Goal: Task Accomplishment & Management: Use online tool/utility

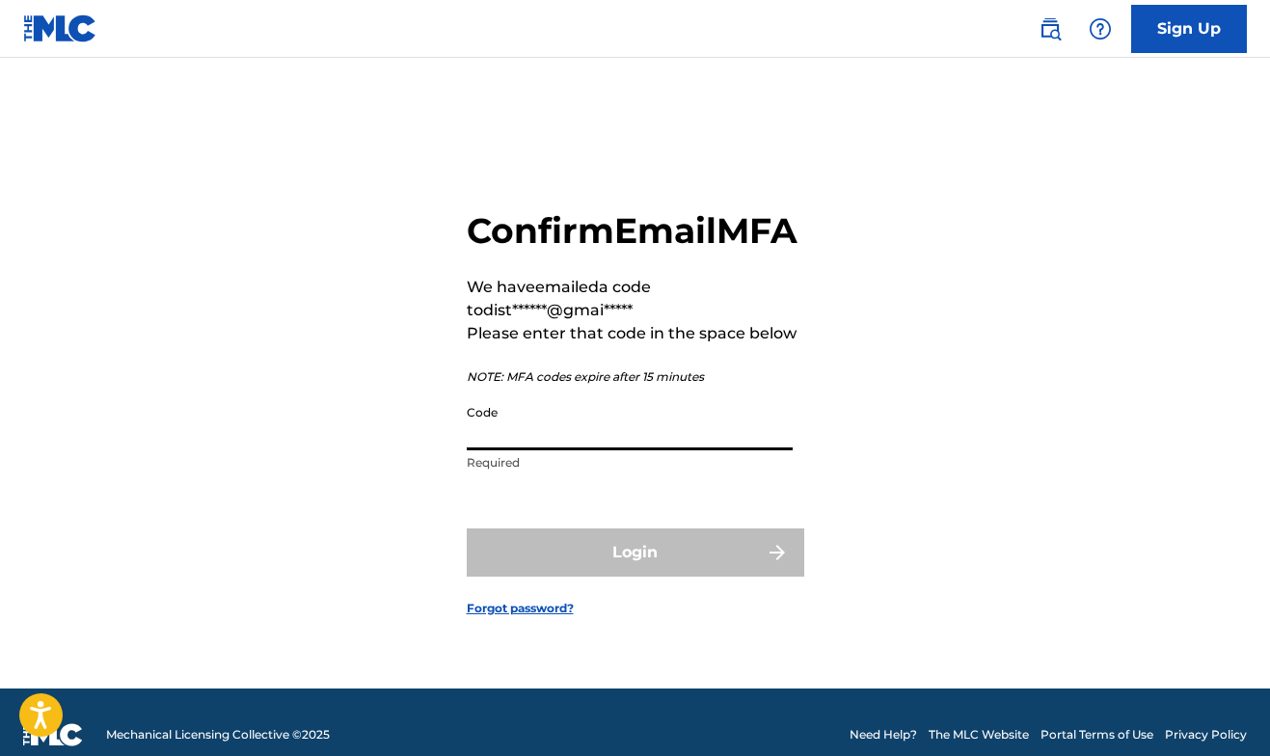
click at [624, 450] on input "Code" at bounding box center [630, 422] width 326 height 55
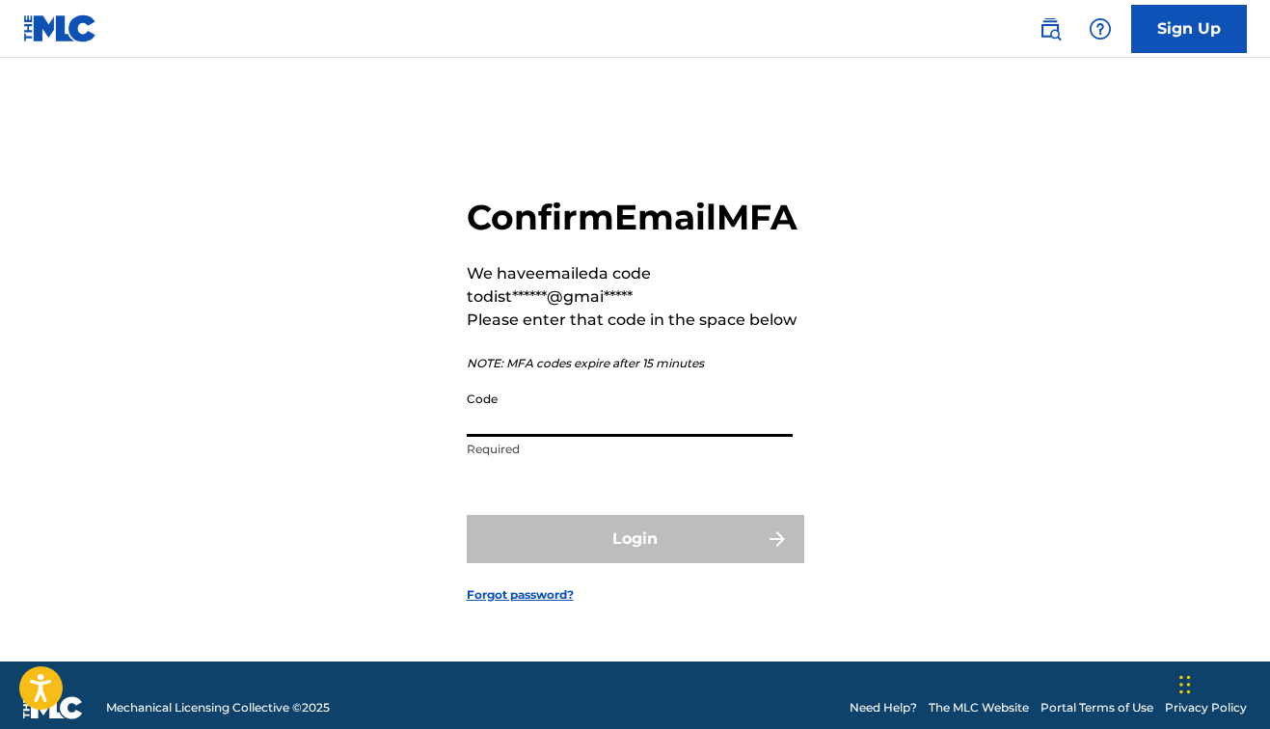
click at [503, 437] on input "Code" at bounding box center [630, 409] width 326 height 55
paste input "339558"
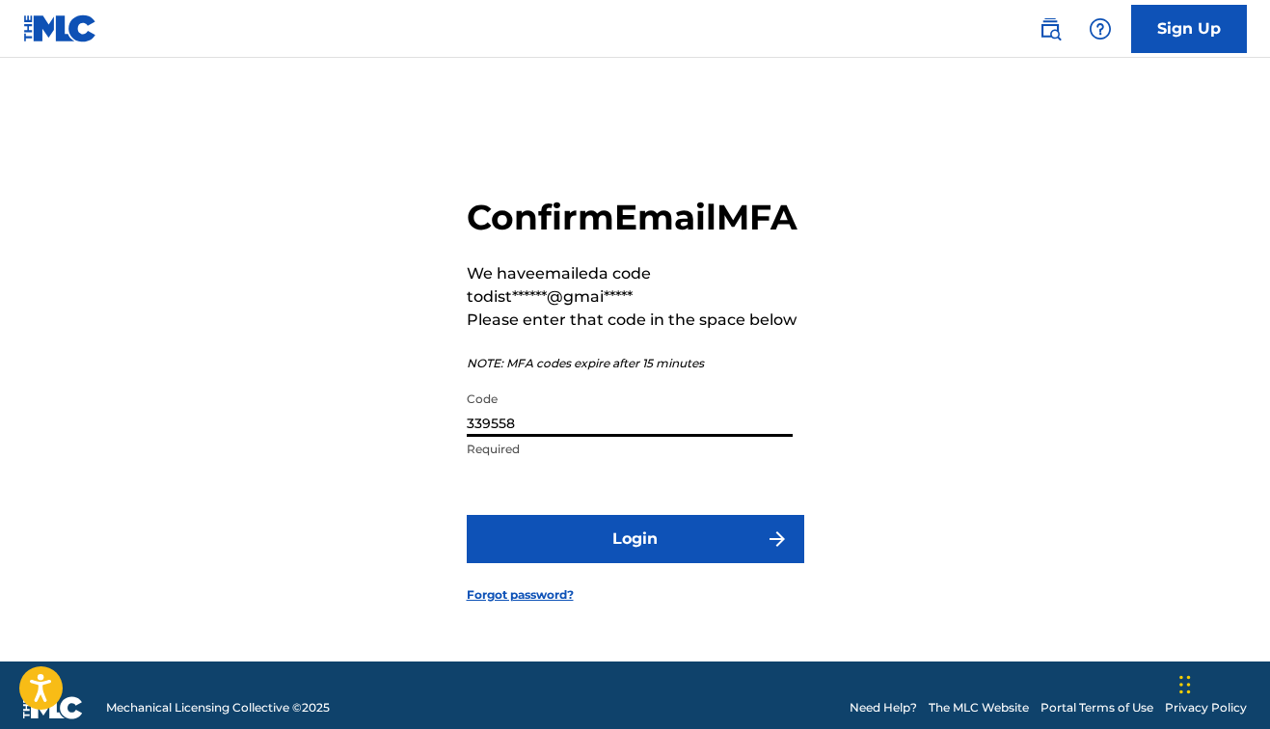
type input "339558"
click at [632, 563] on button "Login" at bounding box center [636, 539] width 338 height 48
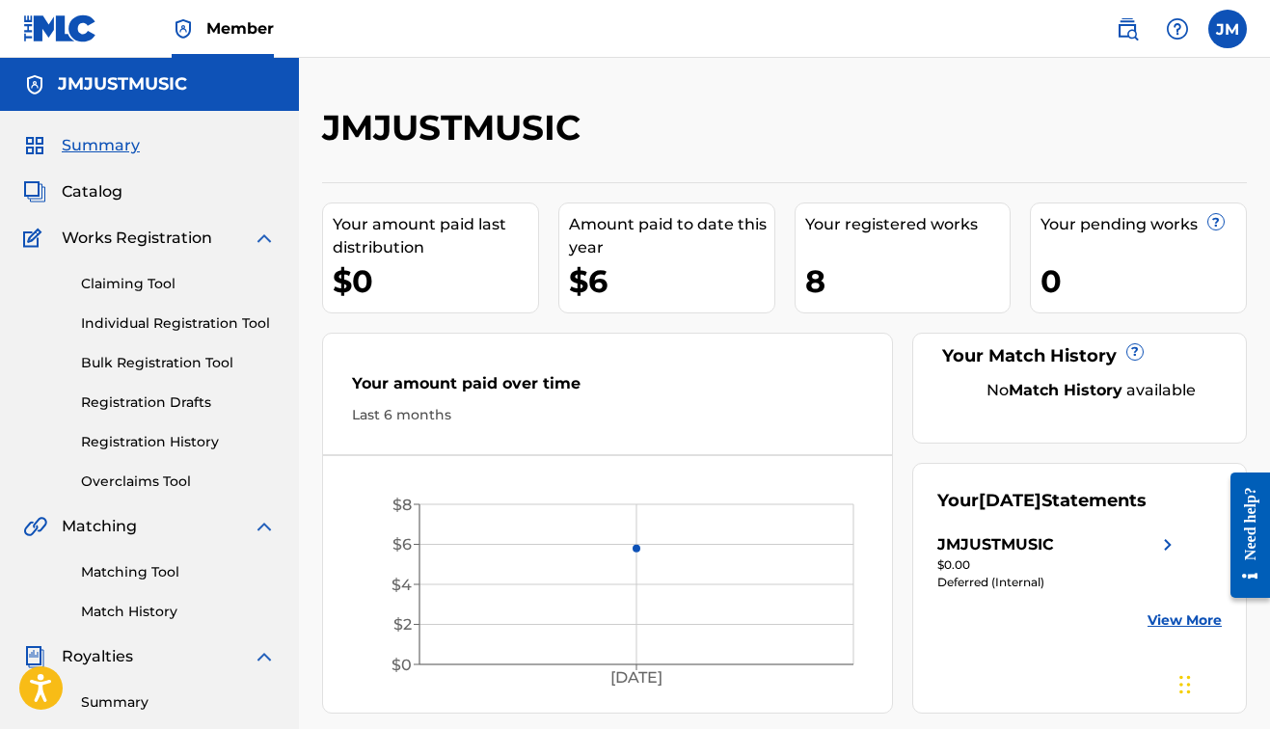
click at [98, 191] on span "Catalog" at bounding box center [92, 191] width 61 height 23
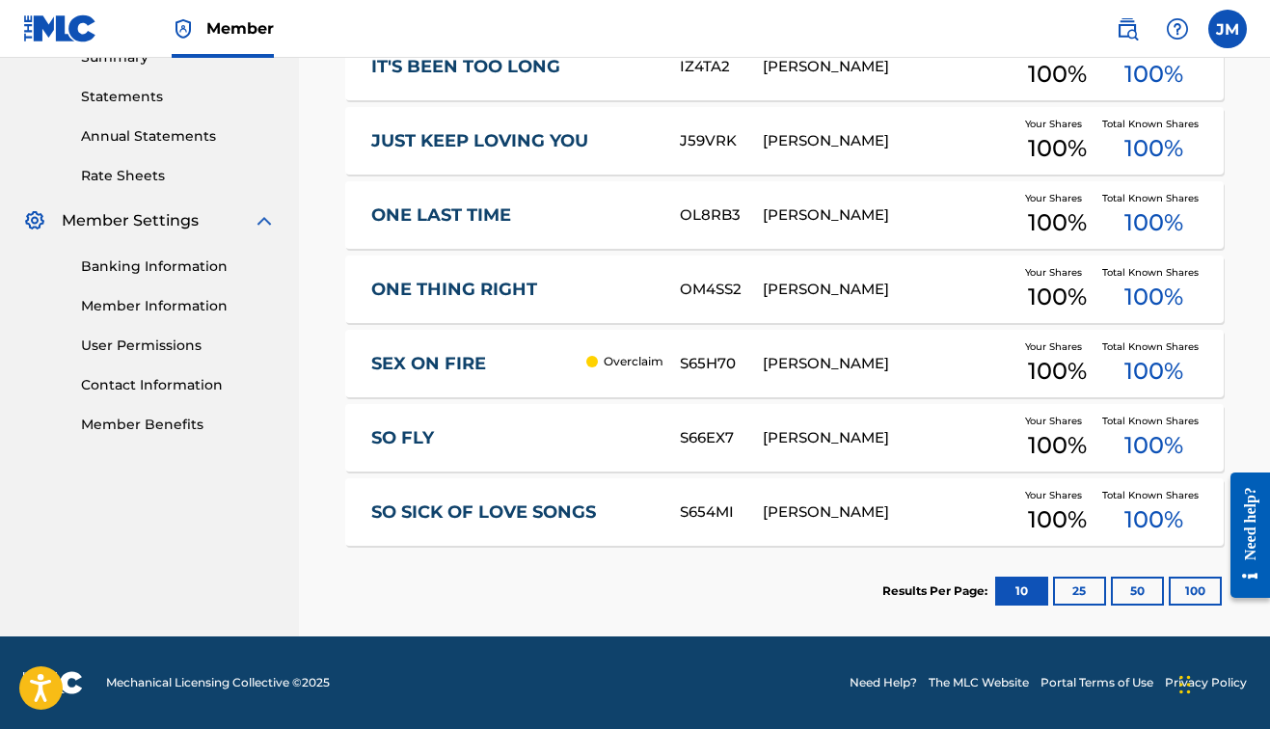
scroll to position [645, 0]
click at [586, 357] on div "Overclaim" at bounding box center [624, 361] width 77 height 17
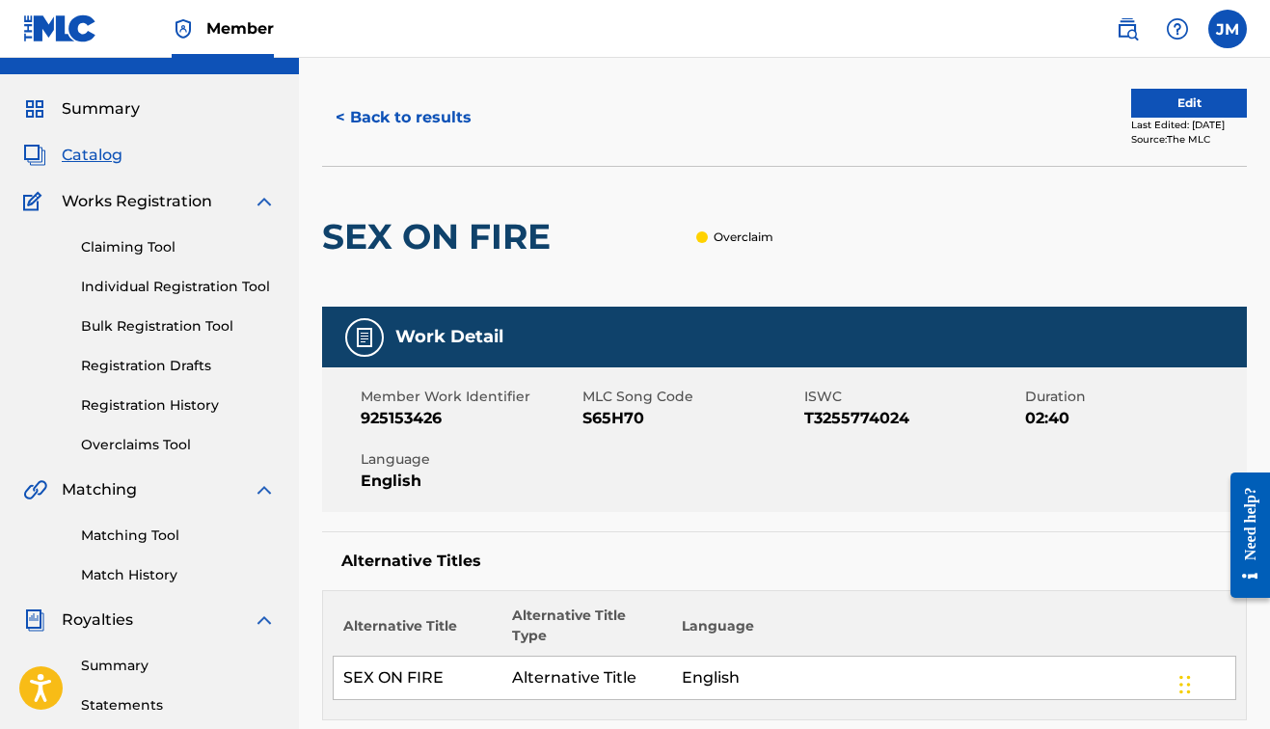
scroll to position [46, 0]
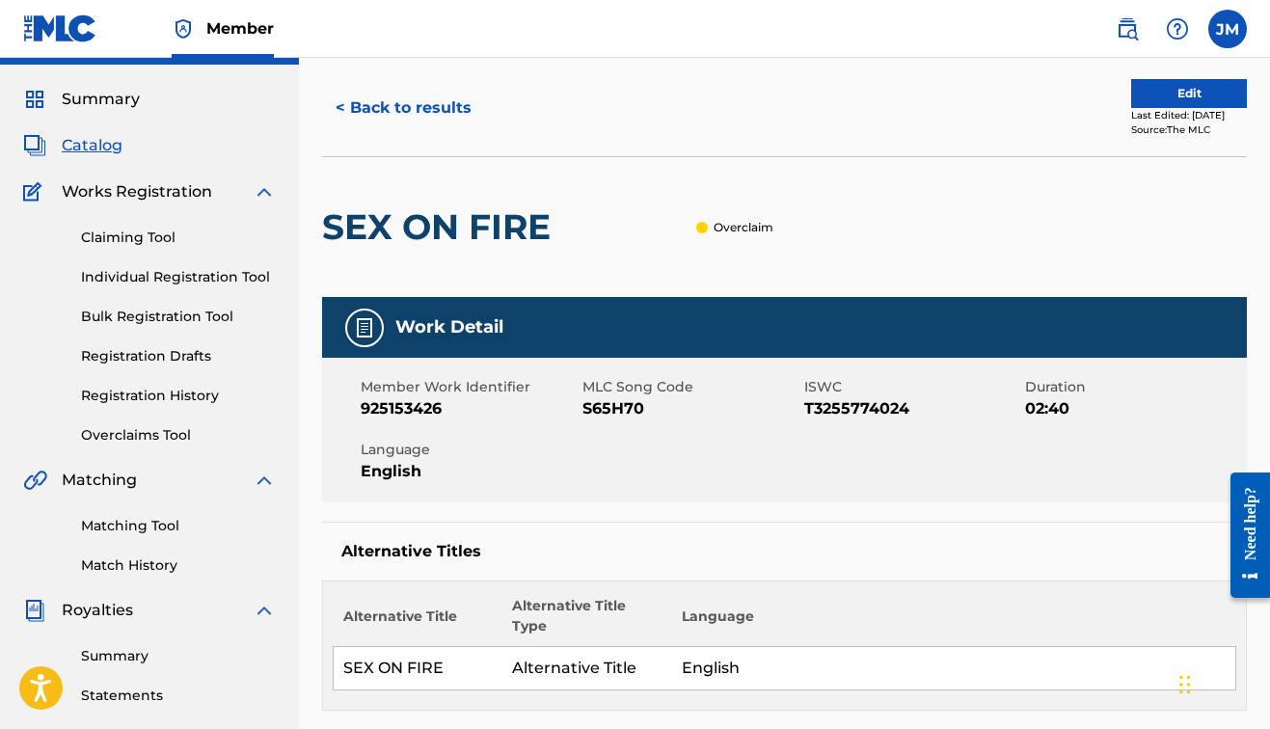
click at [144, 427] on link "Overclaims Tool" at bounding box center [178, 435] width 195 height 20
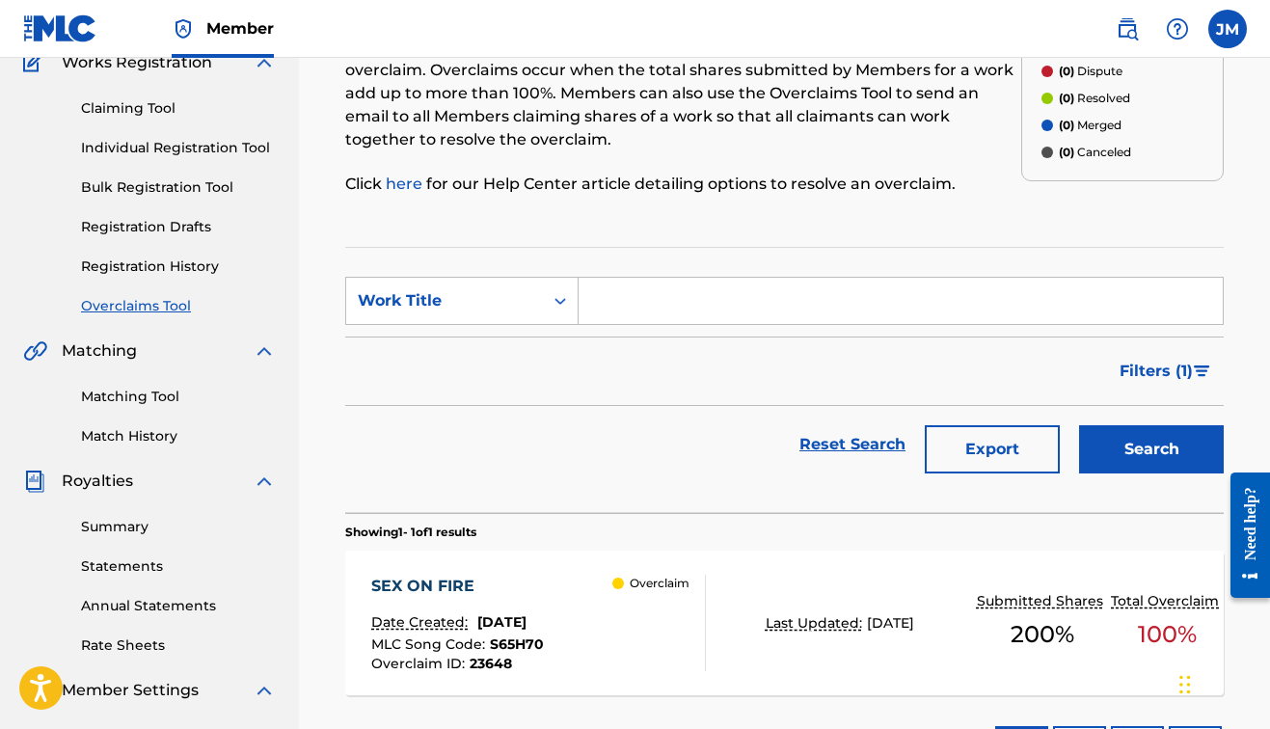
scroll to position [13, 0]
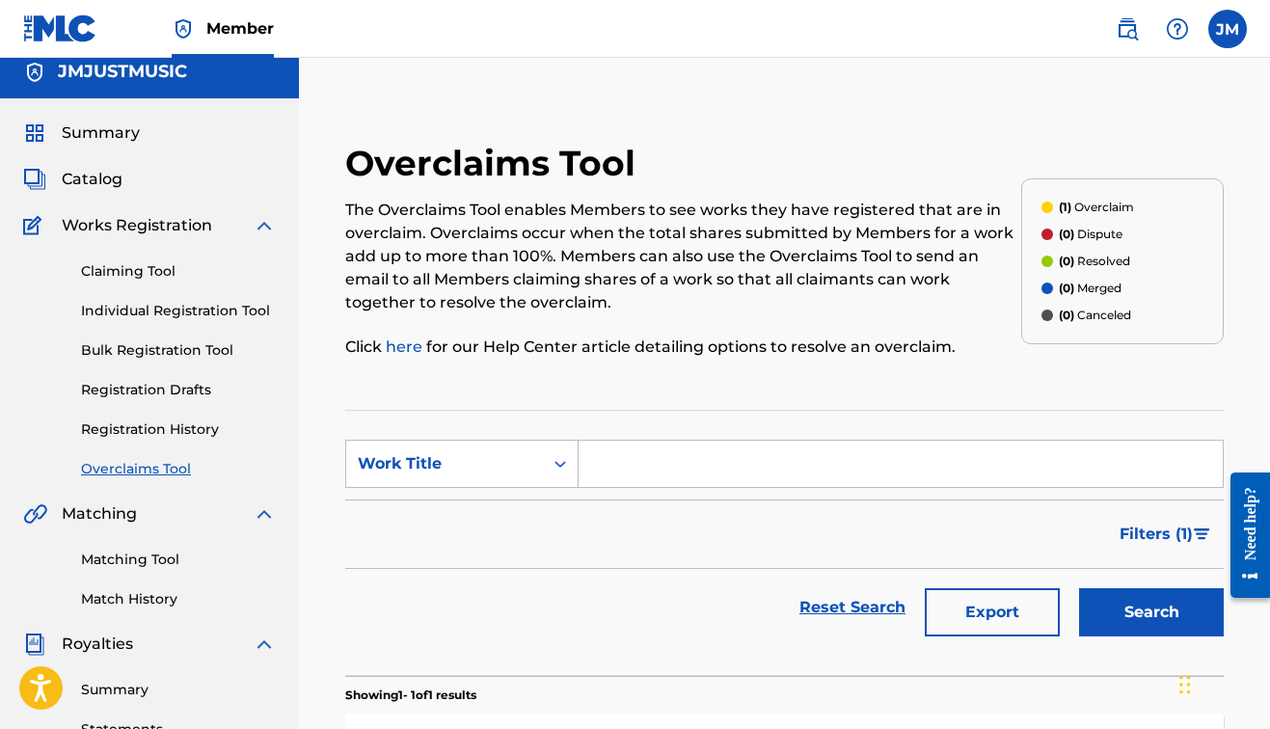
click at [110, 131] on span "Summary" at bounding box center [101, 133] width 78 height 23
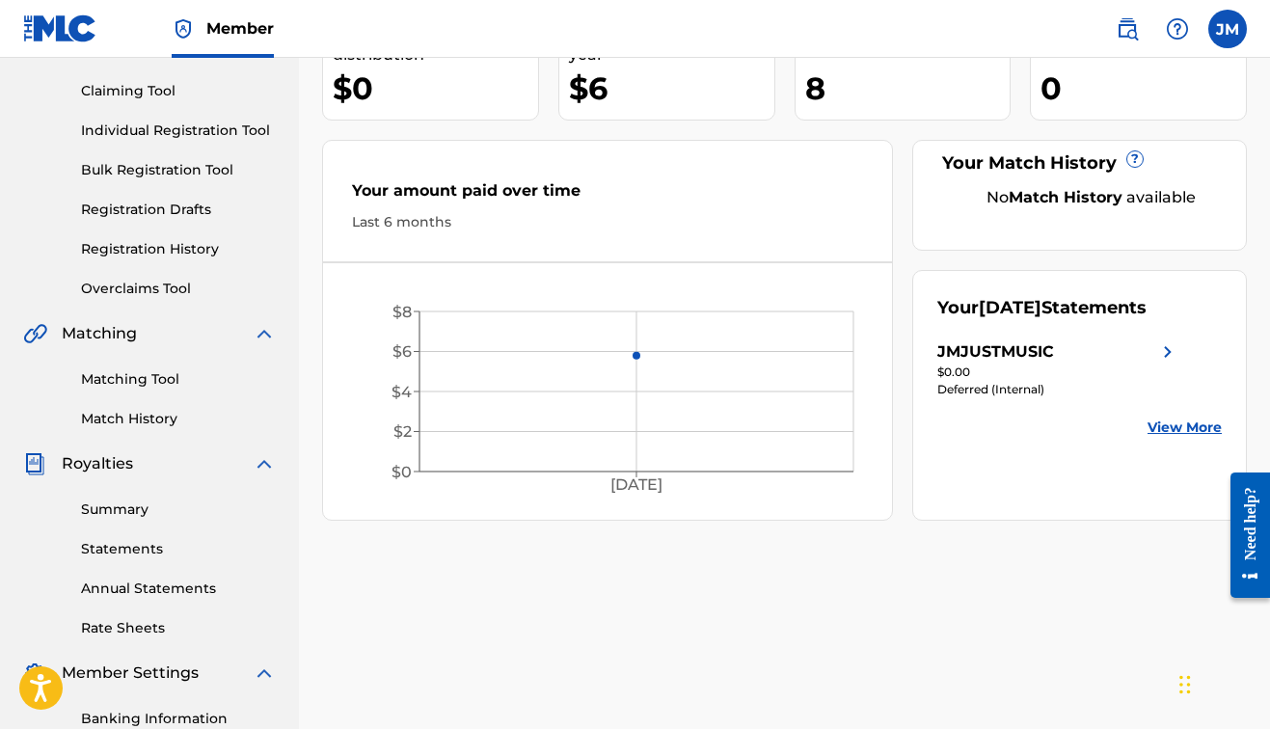
scroll to position [198, 0]
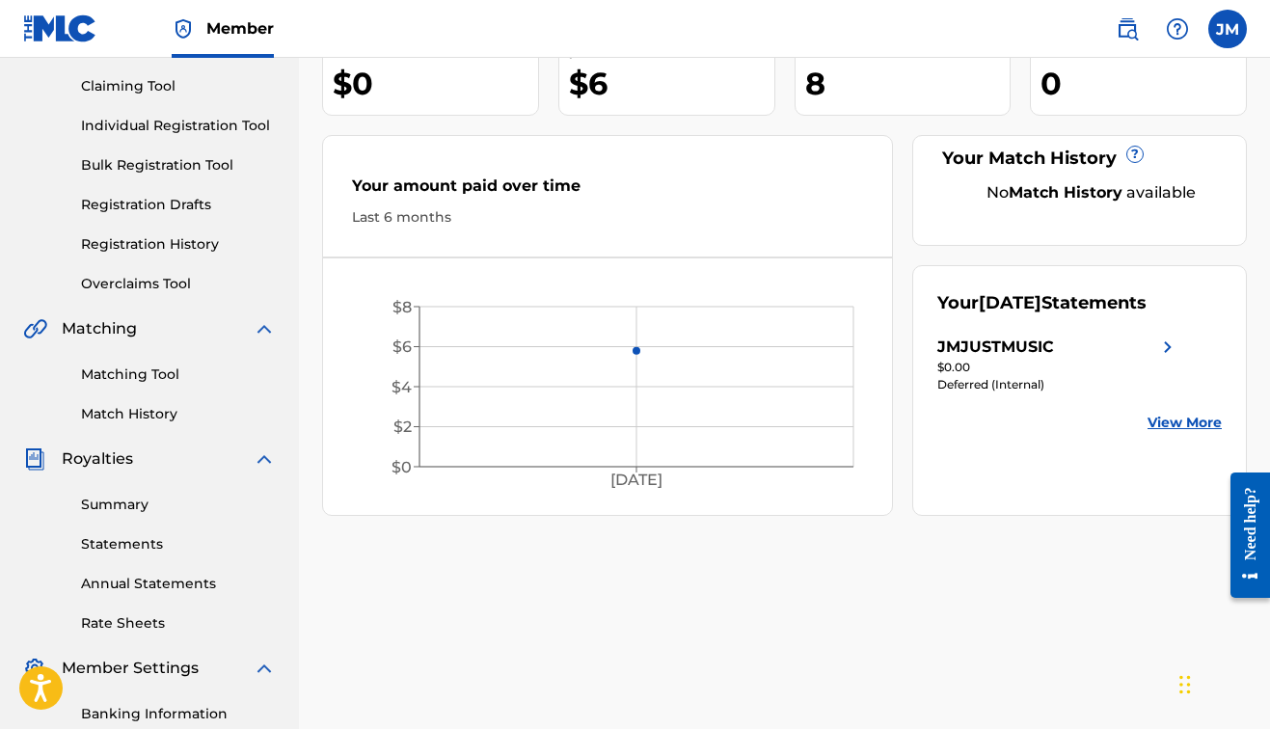
click at [695, 586] on div "JMJUSTMUSIC Your amount paid last distribution $0 Amount paid to date this year…" at bounding box center [784, 406] width 971 height 997
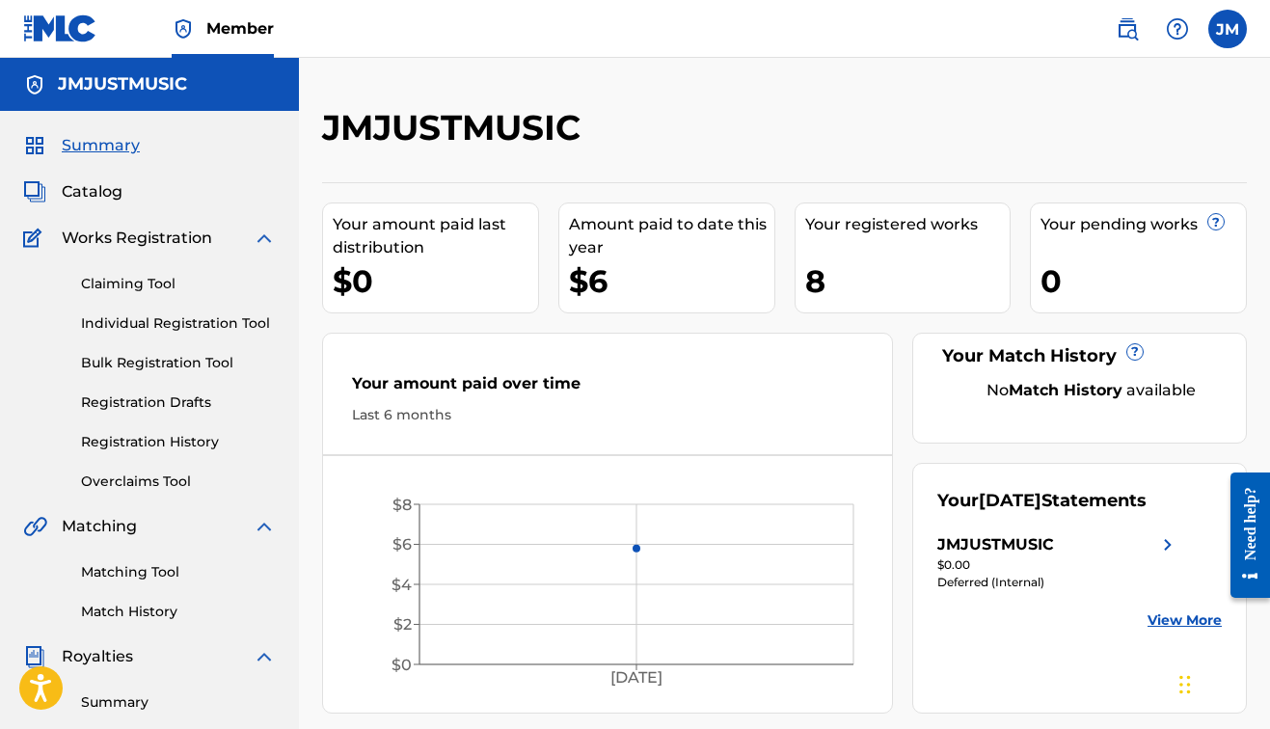
scroll to position [0, 0]
click at [794, 108] on div "JMJUSTMUSIC" at bounding box center [678, 134] width 712 height 57
click at [789, 103] on div "JMJUSTMUSIC Your amount paid last distribution $0 Amount paid to date this year…" at bounding box center [784, 581] width 971 height 1046
click at [766, 75] on div "JMJUSTMUSIC Your amount paid last distribution $0 Amount paid to date this year…" at bounding box center [784, 581] width 971 height 1046
click at [779, 109] on div "JMJUSTMUSIC" at bounding box center [678, 134] width 712 height 57
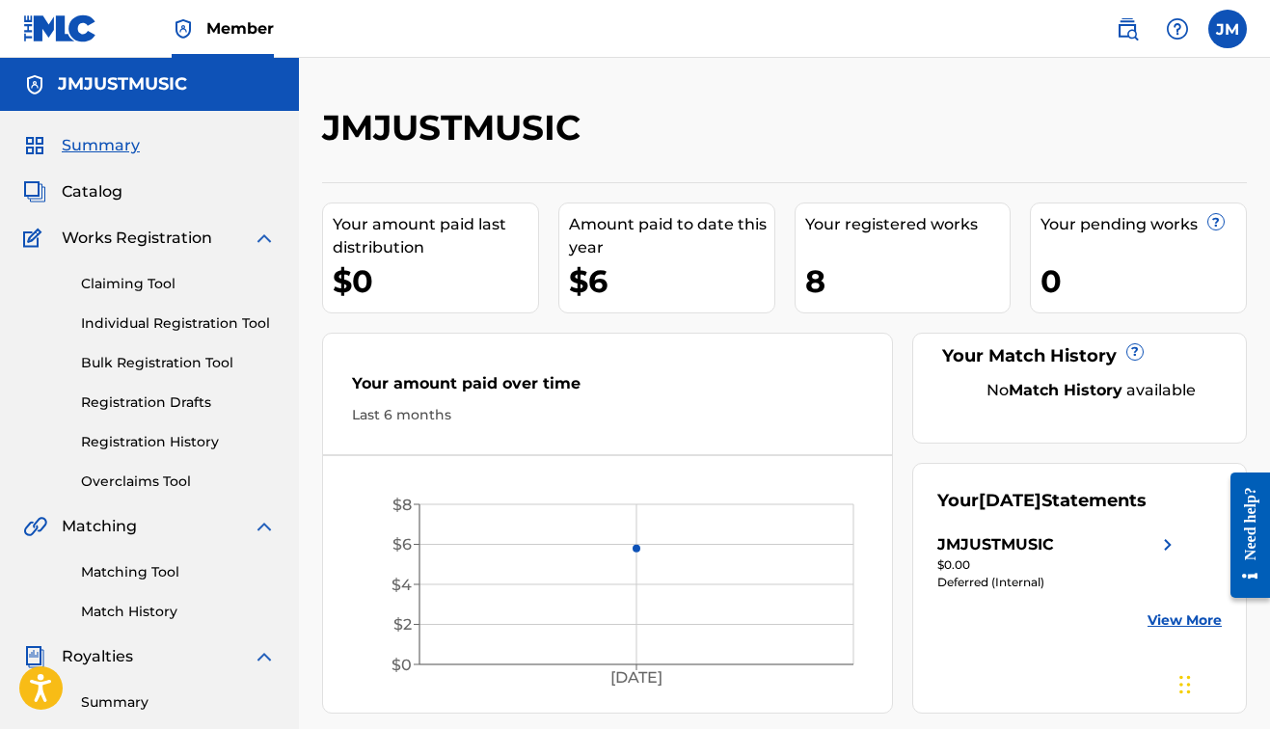
click at [715, 413] on div "Last 6 months" at bounding box center [607, 415] width 511 height 20
click at [839, 2] on nav "Member JM [PERSON_NAME] [EMAIL_ADDRESS][DOMAIN_NAME] Notification Preferences P…" at bounding box center [635, 29] width 1270 height 58
click at [763, 123] on div "JMJUSTMUSIC" at bounding box center [678, 134] width 712 height 57
click at [768, 84] on div "JMJUSTMUSIC Your amount paid last distribution $0 Amount paid to date this year…" at bounding box center [784, 581] width 971 height 1046
click at [676, 377] on div "Your amount paid over time" at bounding box center [607, 388] width 511 height 33
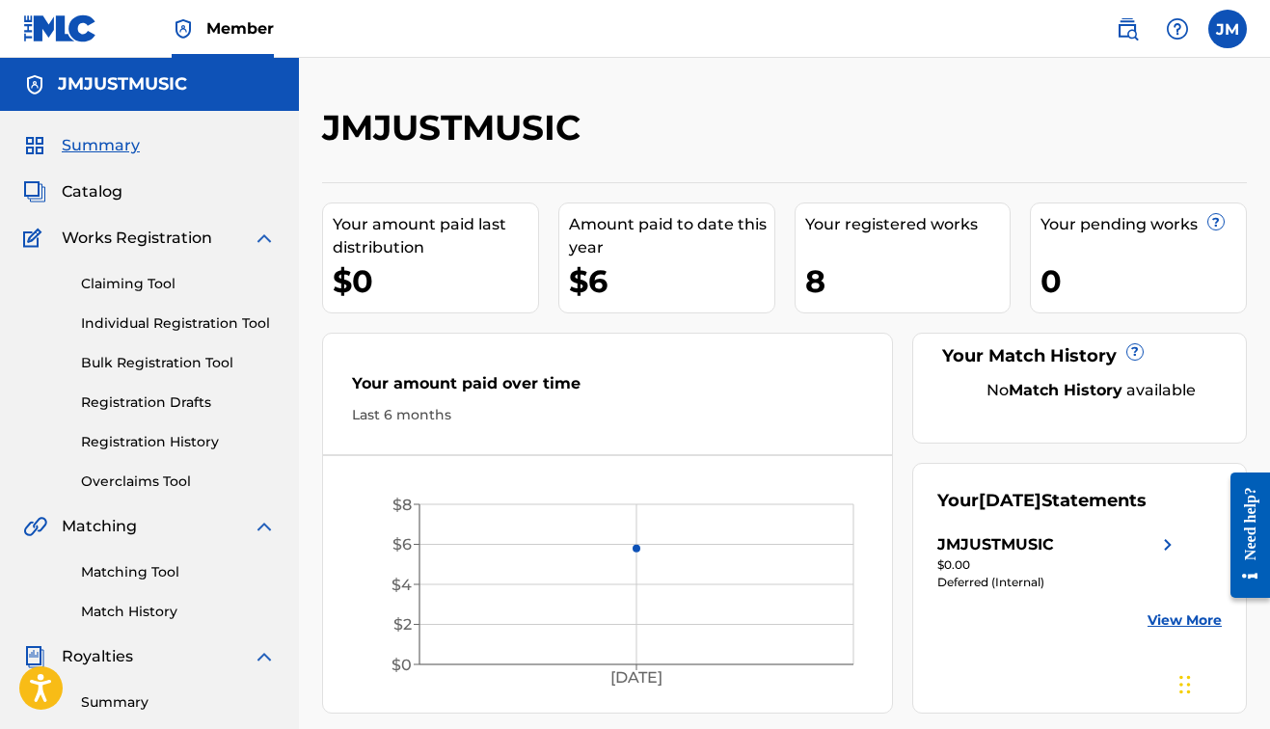
click at [122, 484] on link "Overclaims Tool" at bounding box center [178, 482] width 195 height 20
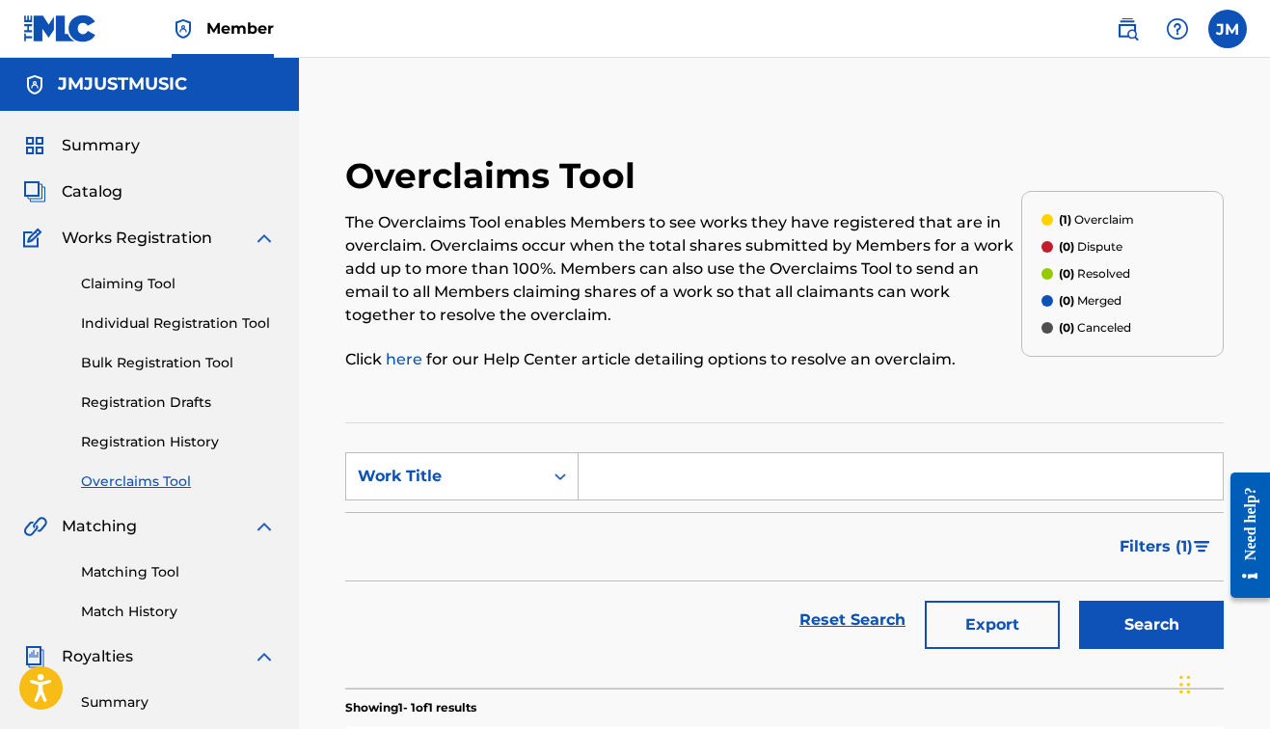
click at [734, 90] on div "Overclaims Tool The Overclaims Tool enables Members to see works they have regi…" at bounding box center [784, 581] width 971 height 1046
click at [706, 97] on div "Overclaims Tool The Overclaims Tool enables Members to see works they have regi…" at bounding box center [784, 581] width 971 height 1046
click at [816, 123] on div "Overclaims Tool The Overclaims Tool enables Members to see works they have regi…" at bounding box center [784, 604] width 971 height 997
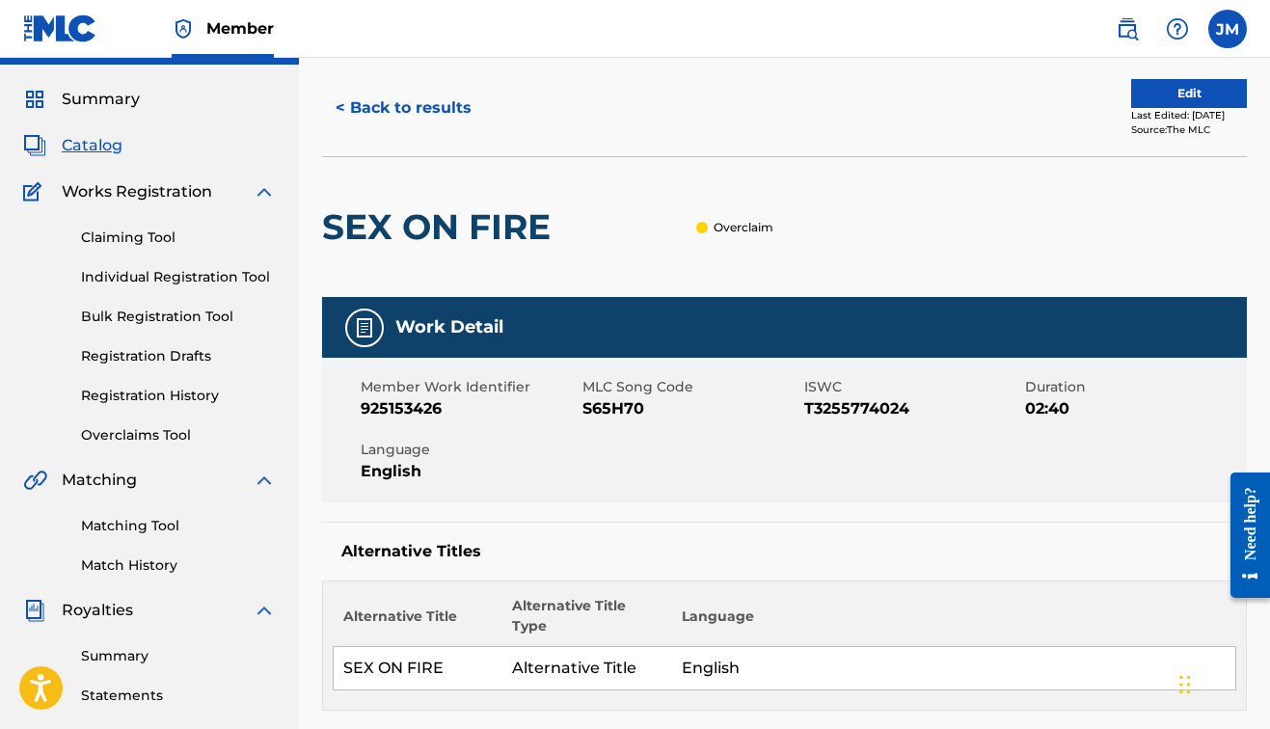
scroll to position [467, 0]
